Goal: Information Seeking & Learning: Learn about a topic

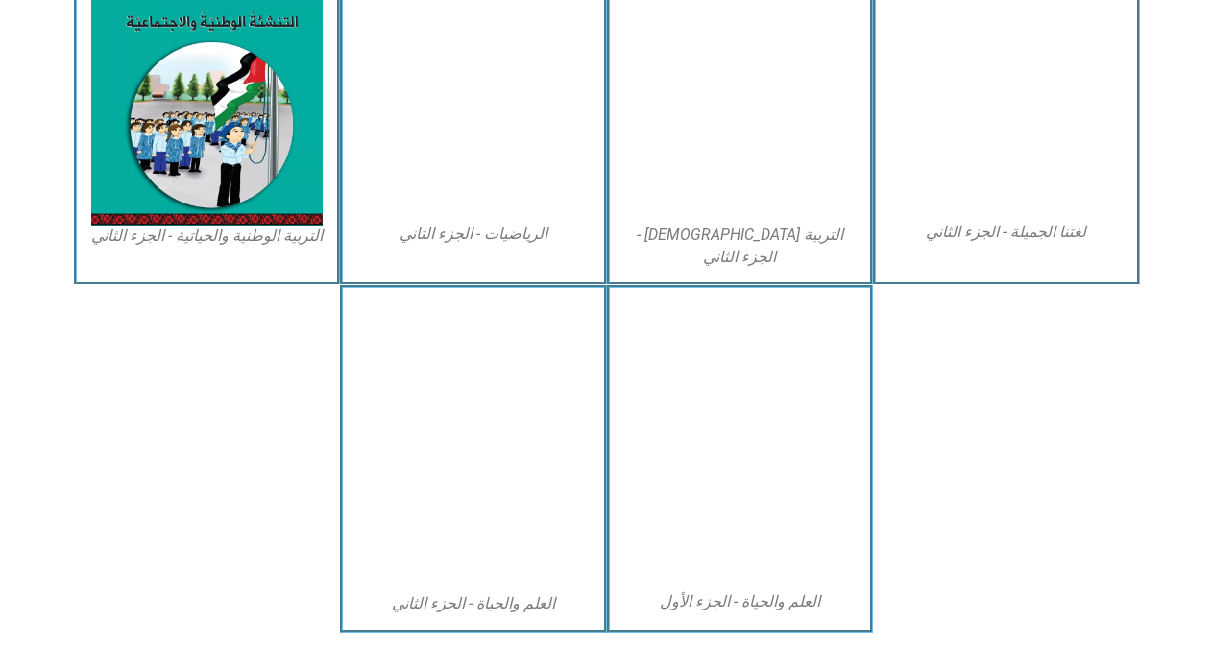
scroll to position [1070, 0]
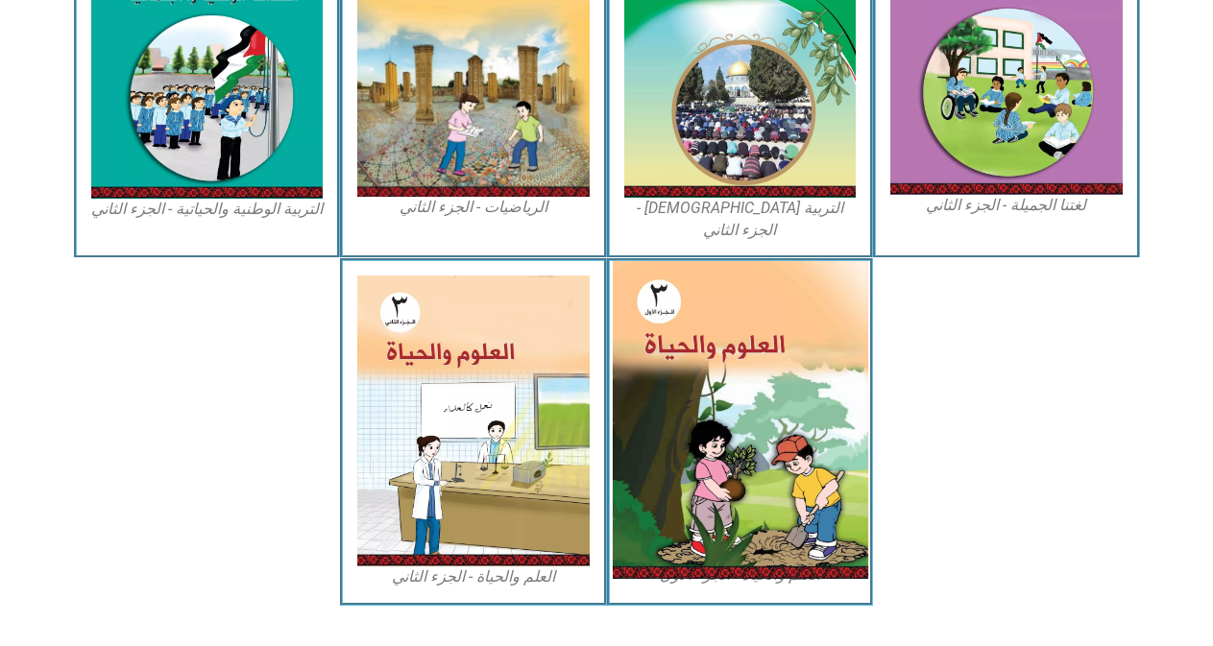
click at [782, 398] on img at bounding box center [740, 420] width 256 height 318
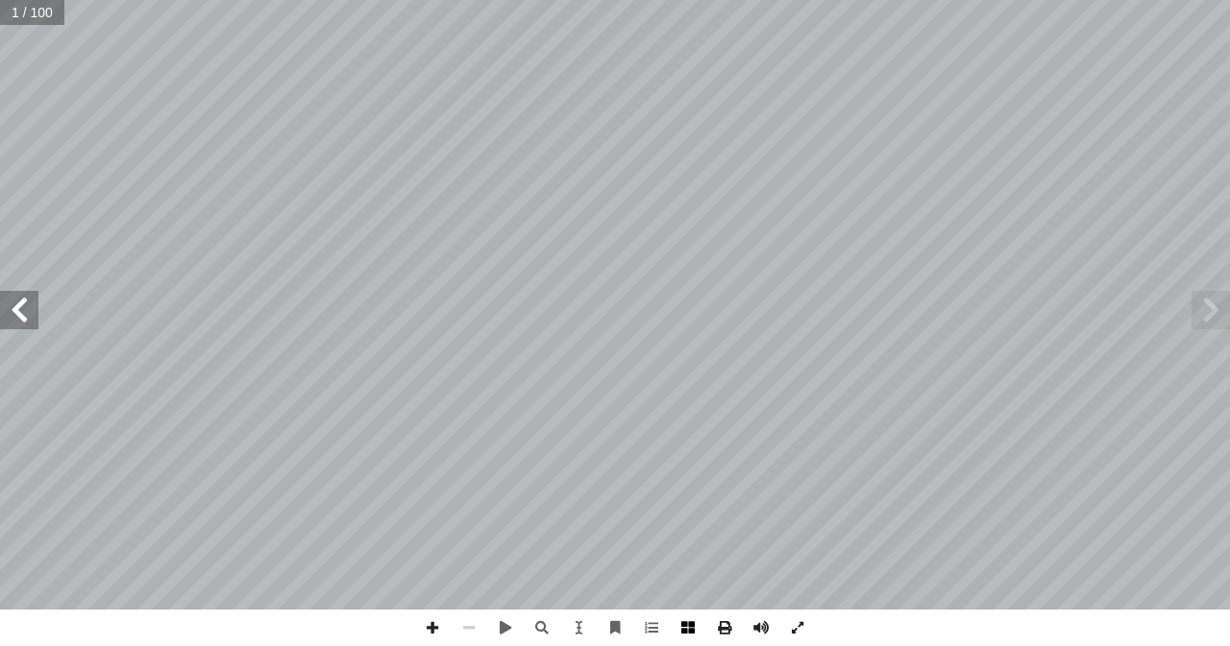
click at [685, 630] on span at bounding box center [688, 628] width 37 height 37
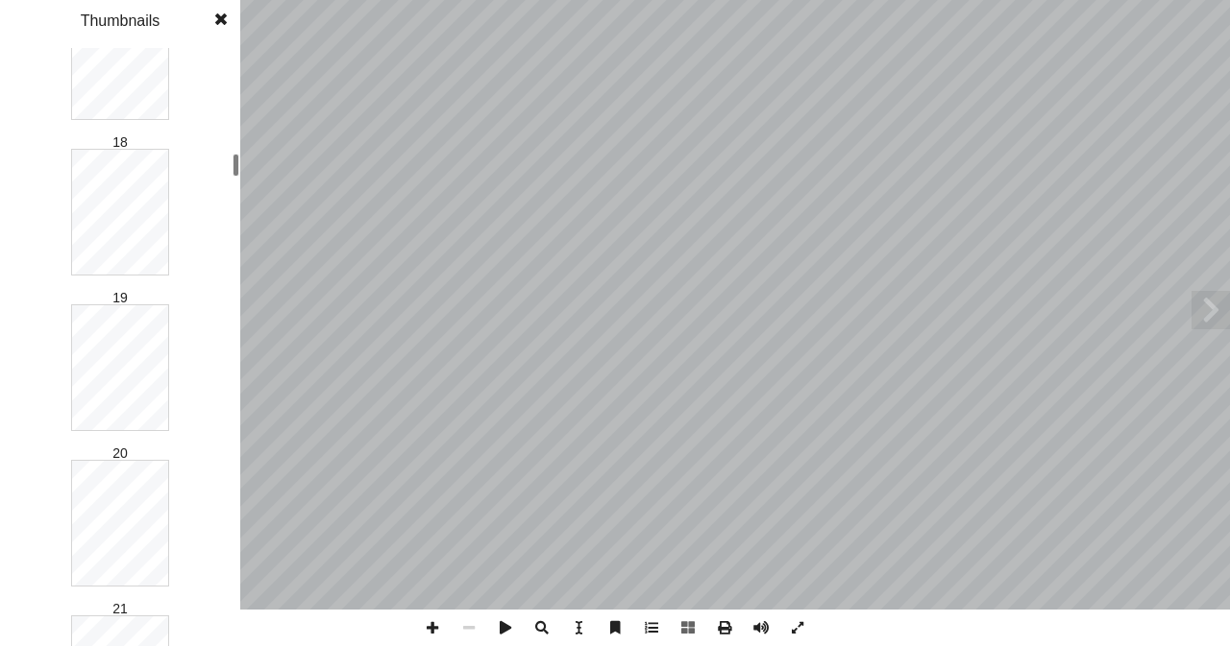
click at [249, 164] on div "العلوم والحيـاة ليف: أ ا ّ الت ُ فريق بو الرب أ ا ان د. مرو حمد سياعرة أ ا . أ …" at bounding box center [615, 323] width 1230 height 646
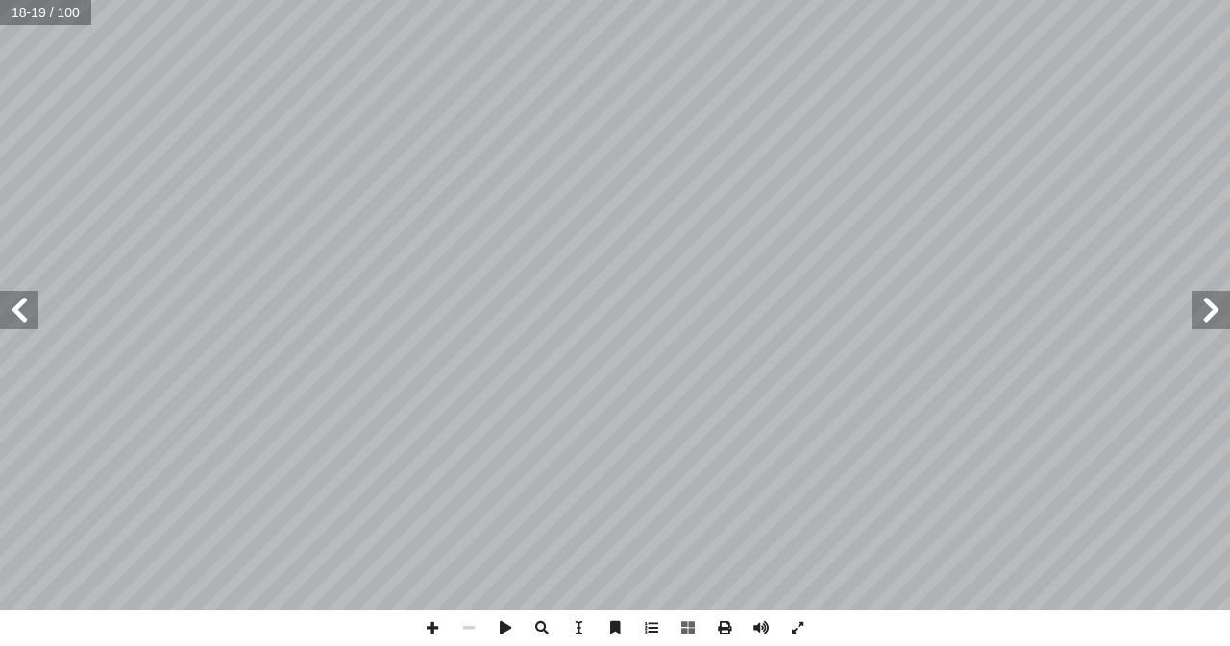
click at [9, 318] on span at bounding box center [19, 310] width 38 height 38
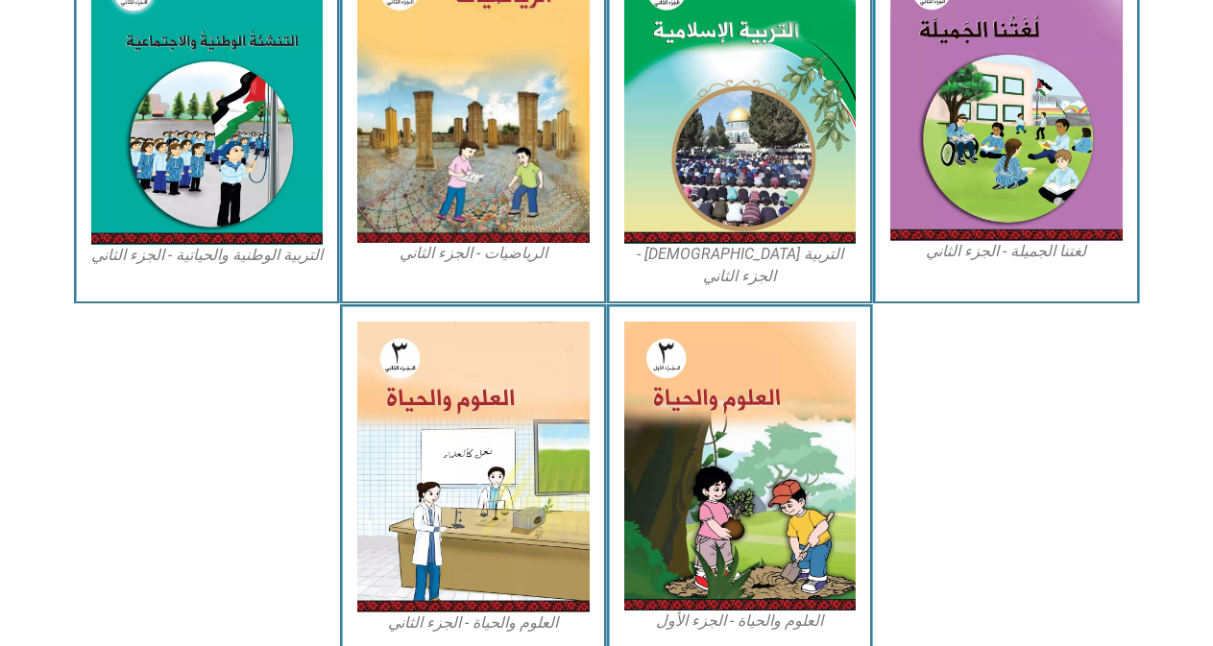
scroll to position [1033, 0]
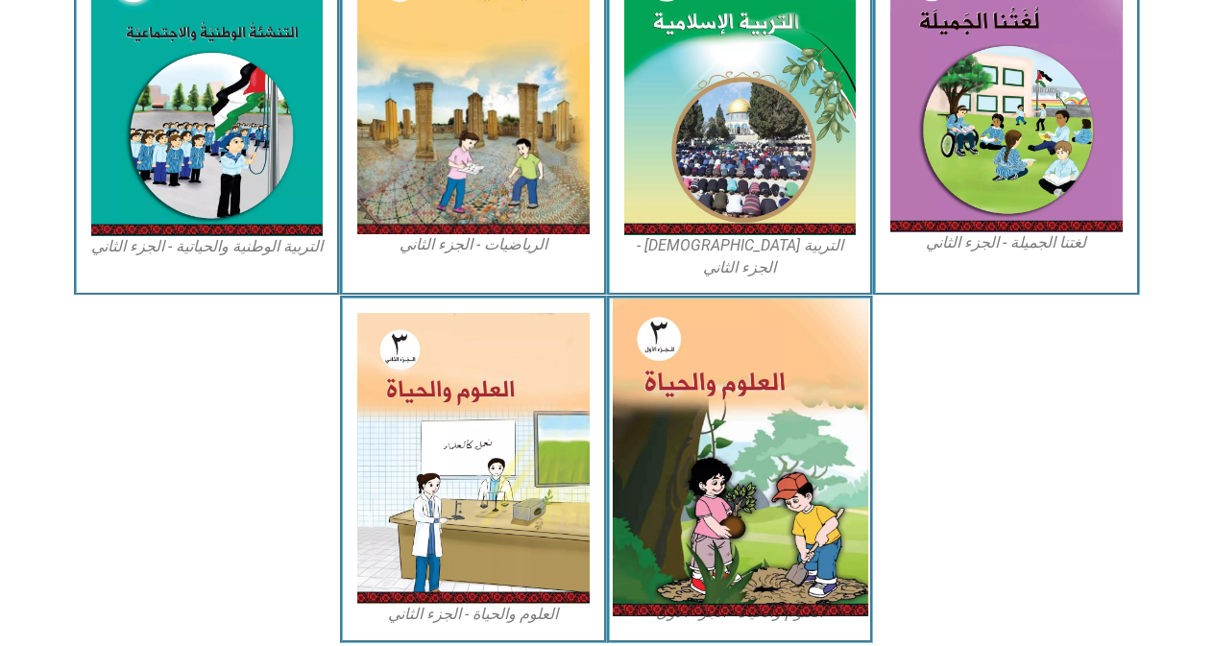
click at [756, 395] on img at bounding box center [740, 458] width 256 height 318
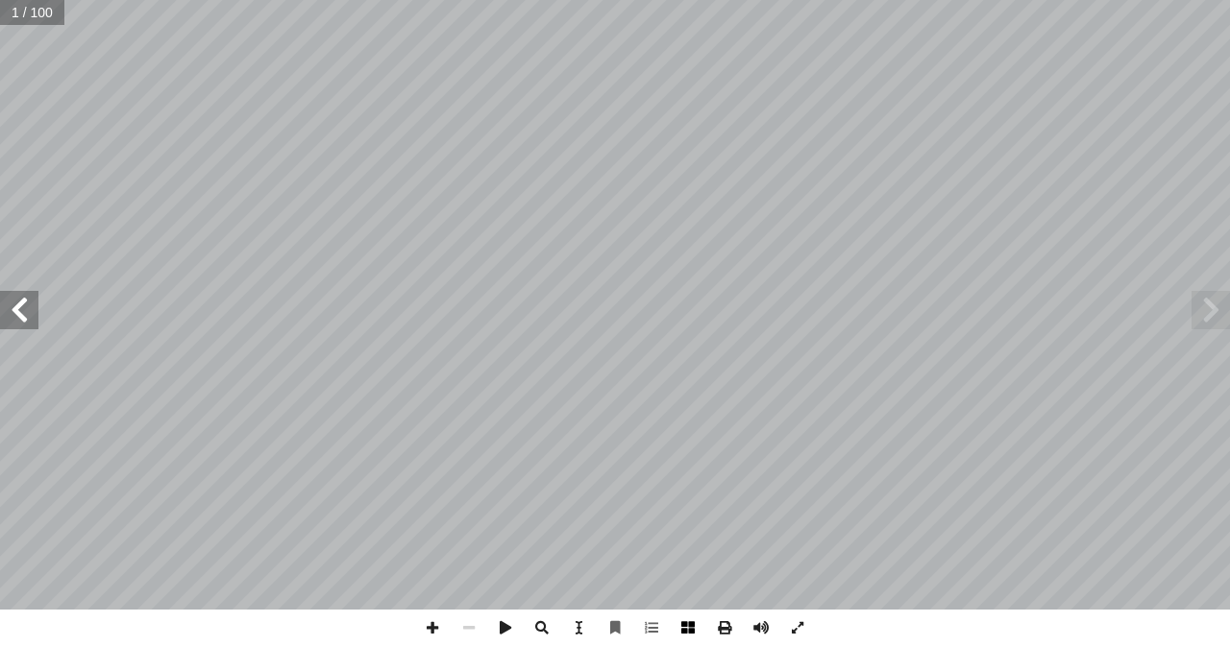
click at [689, 620] on span at bounding box center [688, 628] width 37 height 37
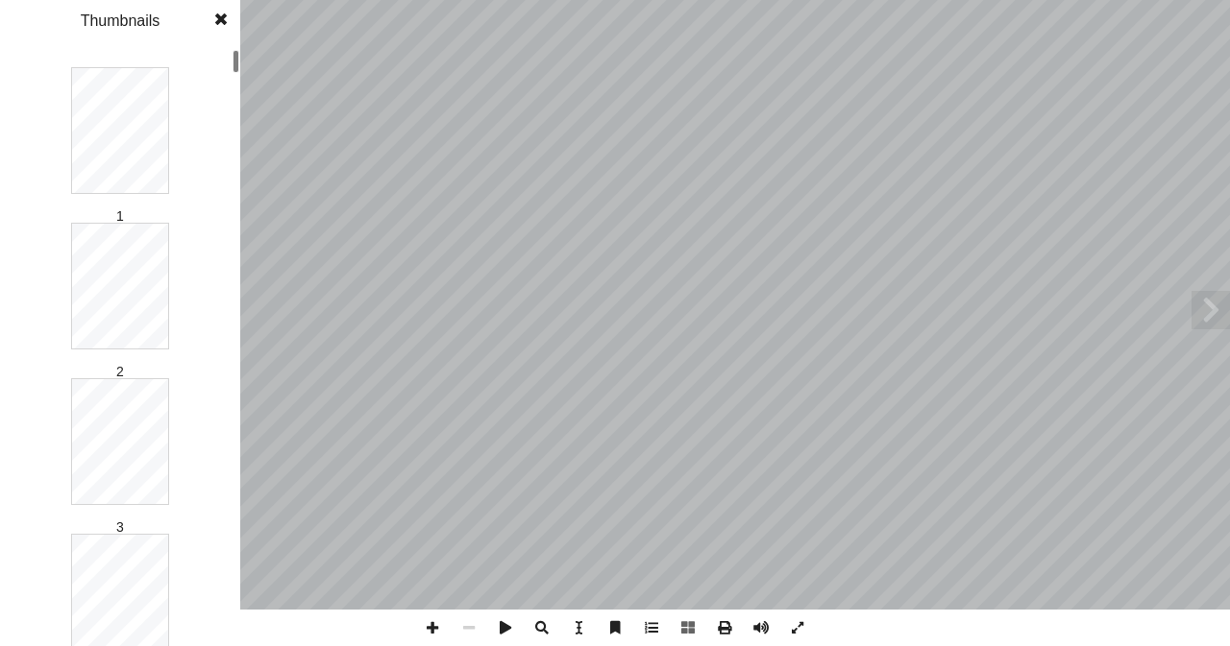
click at [205, 74] on div "1 2 3 4 5 6 7 8 9 10 11 12 13 14 15 16 17 18 19 20 21 22 23 24 25 26 27 28 29 3…" at bounding box center [120, 347] width 240 height 598
click at [248, 318] on div "العلوم والحيـاة ليف: أ ا ّ الت ُ فريق بو الرب أ ا ان د. [PERSON_NAME] أ ا . أ ا…" at bounding box center [615, 323] width 1230 height 646
click at [227, 224] on div "1 2 3 4 5 6 7 8 9 10 11 12 13 14 15 16 17 18 19 20 21 22 23 24 25 26 27 28 29 3…" at bounding box center [120, 347] width 240 height 598
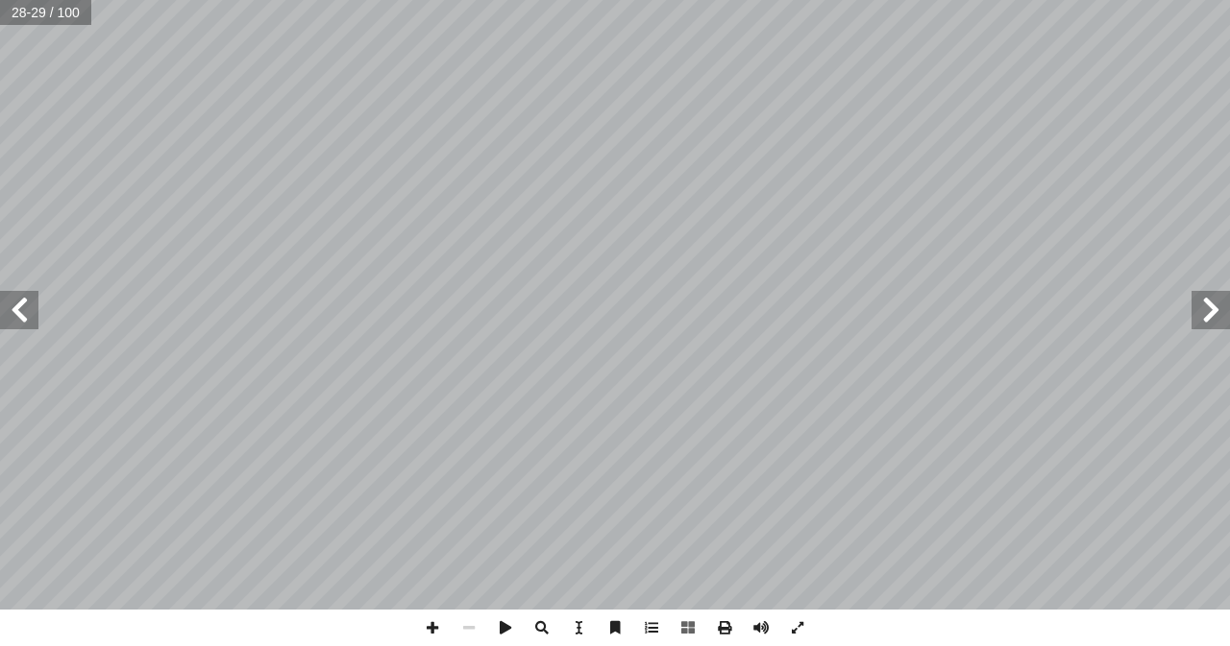
click at [13, 313] on span at bounding box center [19, 310] width 38 height 38
click at [427, 624] on span at bounding box center [432, 628] width 37 height 37
click at [431, 634] on span at bounding box center [432, 628] width 37 height 37
click at [468, 633] on span at bounding box center [469, 628] width 37 height 37
